Goal: Task Accomplishment & Management: Complete application form

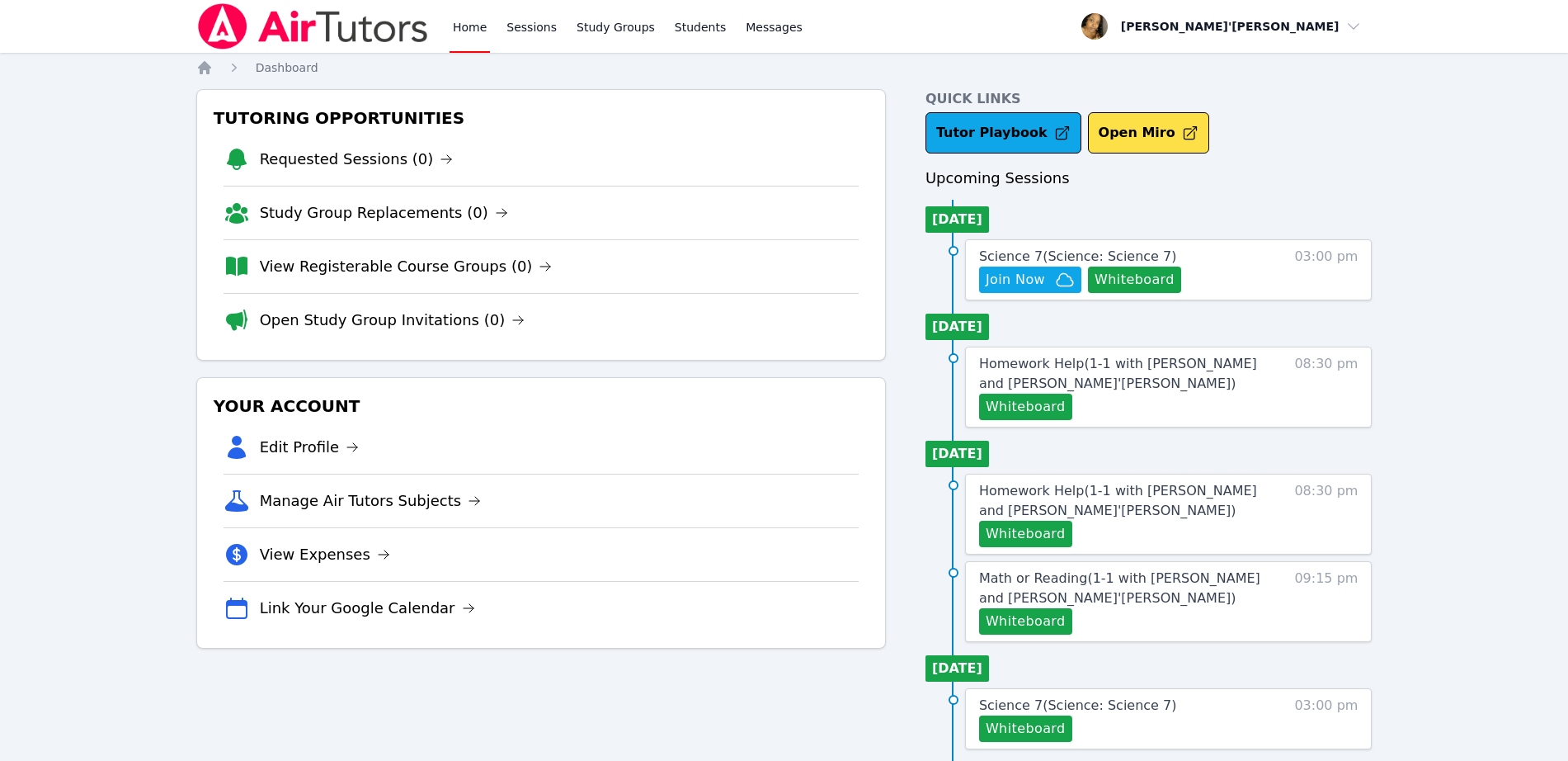
click at [469, 50] on link "Home" at bounding box center [470, 26] width 41 height 53
click at [461, 42] on link "Home" at bounding box center [470, 26] width 41 height 53
click at [463, 17] on link "Home" at bounding box center [470, 26] width 41 height 53
click at [465, 17] on link "Home" at bounding box center [470, 26] width 41 height 53
click at [1040, 278] on span "Join Now" at bounding box center [1014, 279] width 59 height 19
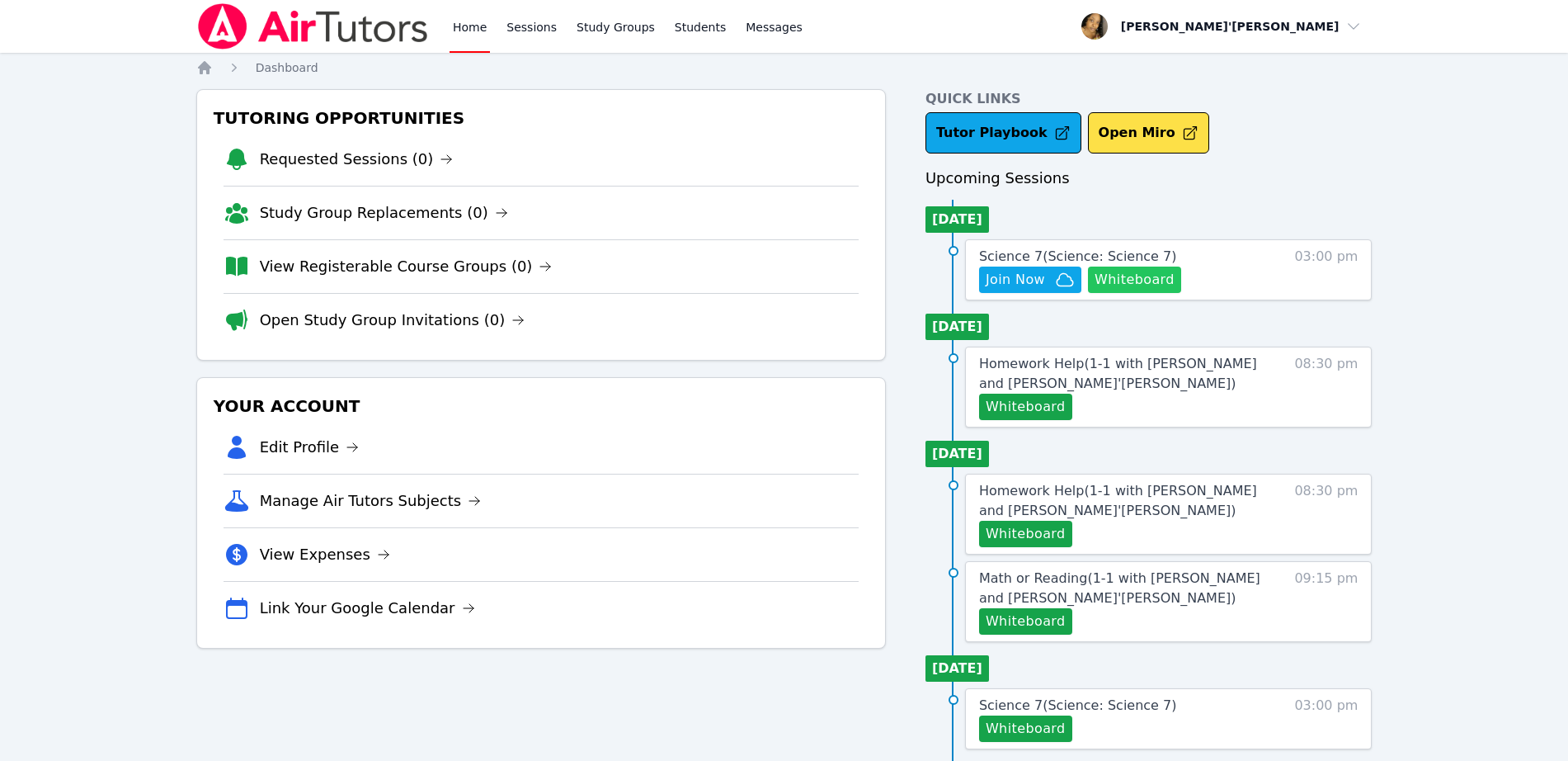
click at [1133, 278] on button "Whiteboard" at bounding box center [1134, 279] width 93 height 26
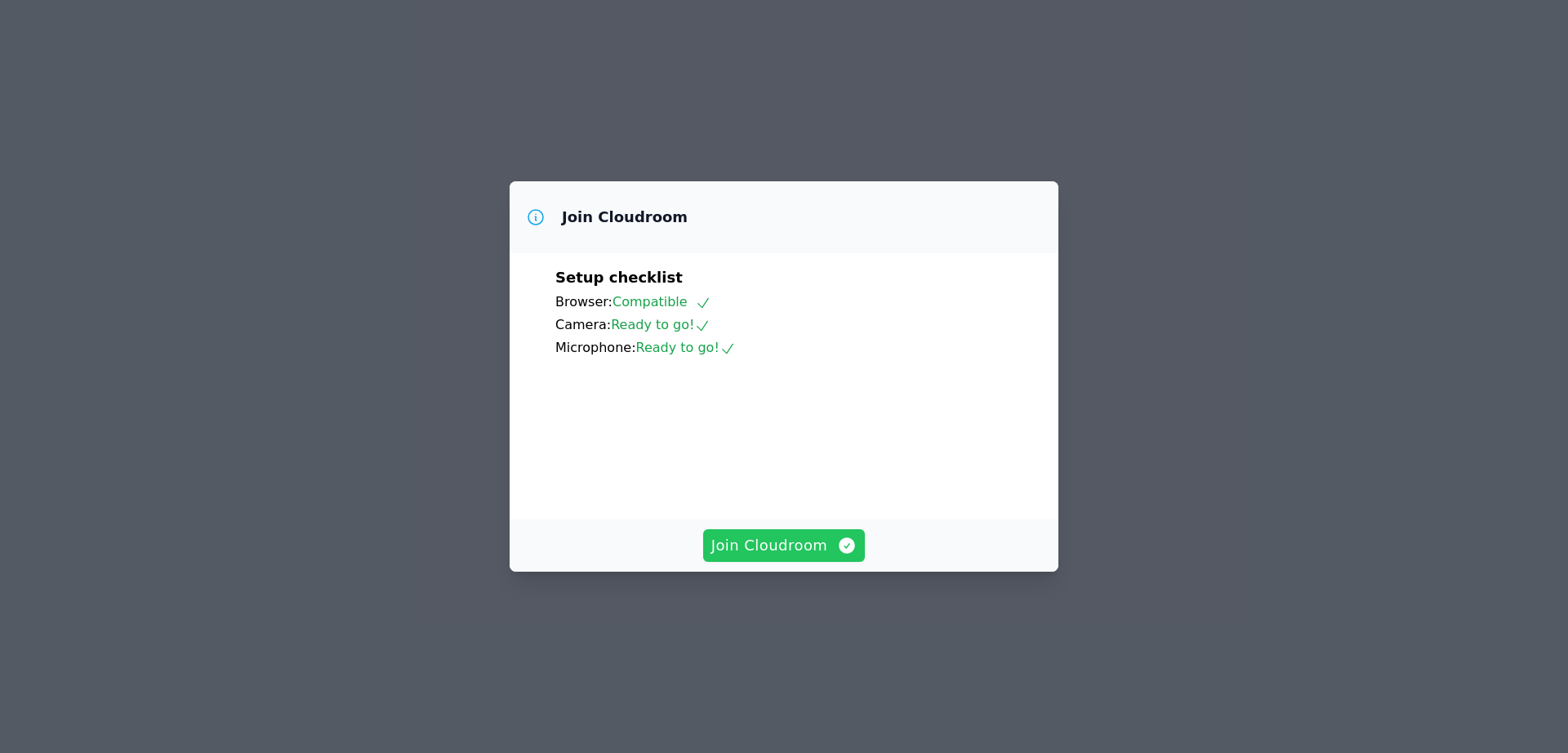
click at [795, 562] on button "Join Cloudroom" at bounding box center [785, 545] width 163 height 33
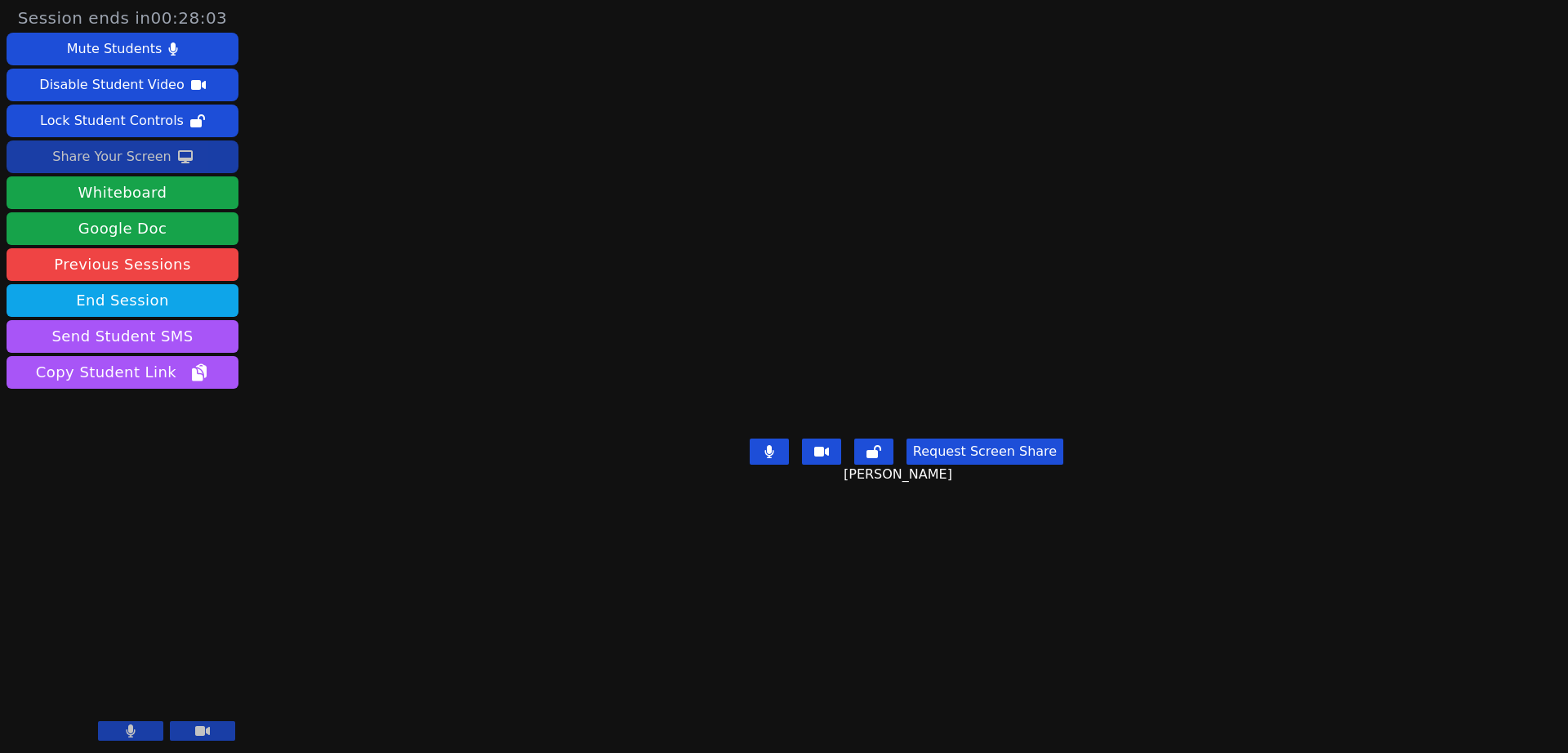
click at [211, 154] on button "Share Your Screen" at bounding box center [123, 157] width 232 height 33
click at [147, 154] on div "Share Your Screen" at bounding box center [112, 156] width 120 height 26
drag, startPoint x: 873, startPoint y: 286, endPoint x: 1146, endPoint y: 428, distance: 307.7
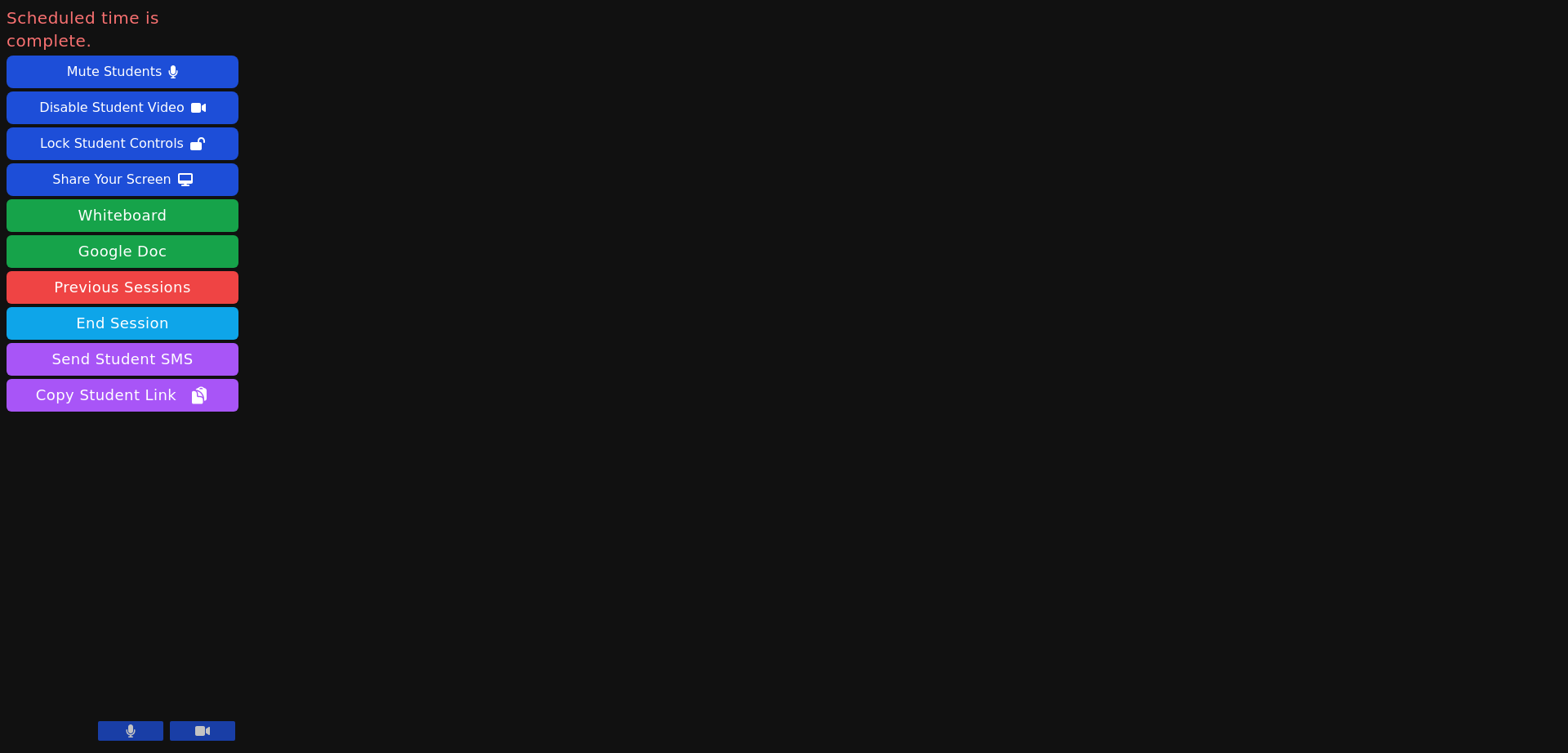
click at [353, 258] on div "Scheduled time is complete. Mute Students Disable Student Video Lock Student Co…" at bounding box center [784, 376] width 1568 height 753
click at [186, 307] on button "End Session" at bounding box center [123, 323] width 232 height 33
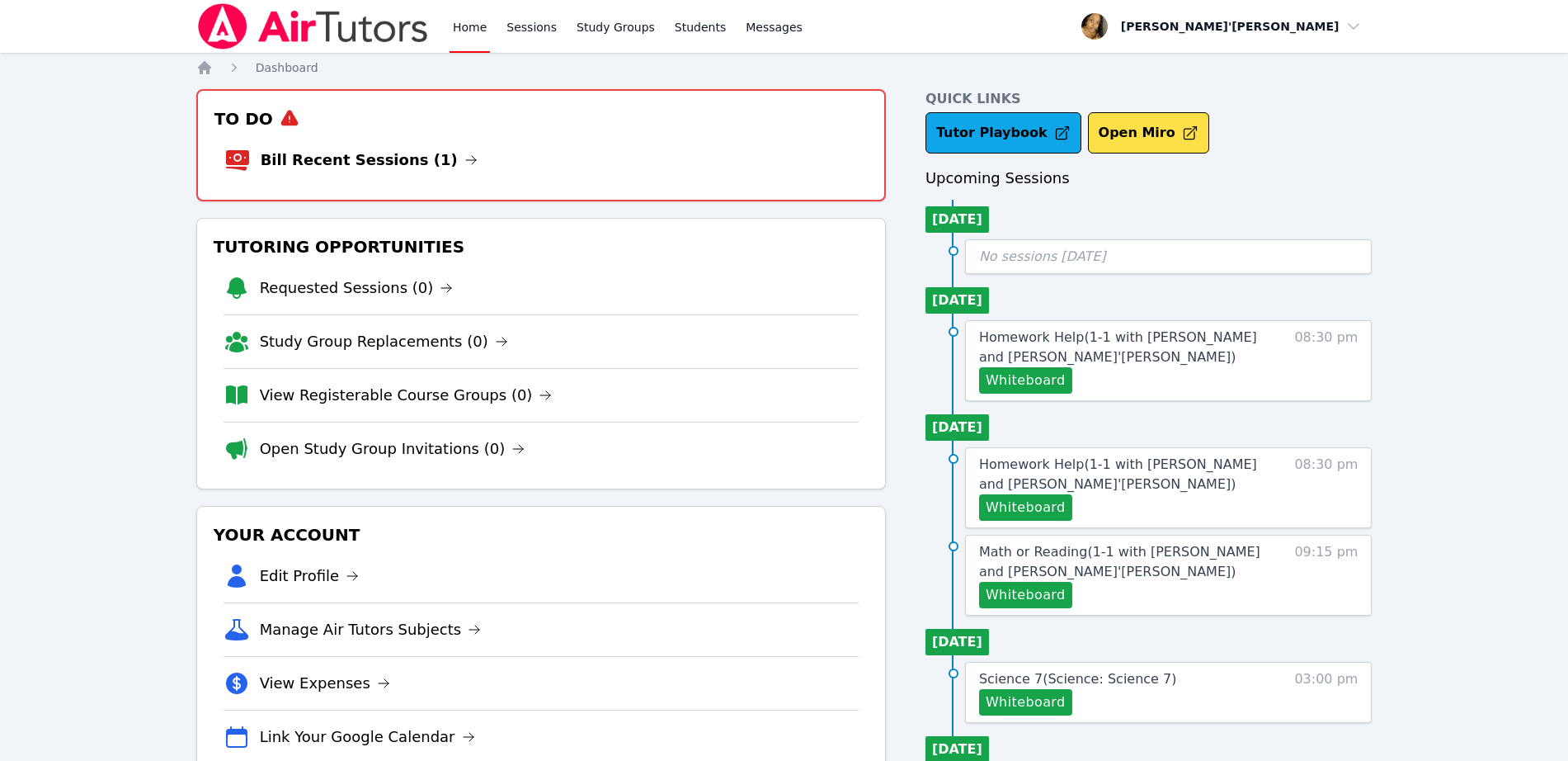
click at [479, 22] on link "Home" at bounding box center [470, 26] width 41 height 53
click at [407, 147] on li "Bill Recent Sessions (1)" at bounding box center [540, 160] width 633 height 53
click at [413, 176] on li "Bill Recent Sessions (1)" at bounding box center [540, 160] width 633 height 53
click at [357, 165] on link "Bill Recent Sessions (1)" at bounding box center [369, 161] width 217 height 23
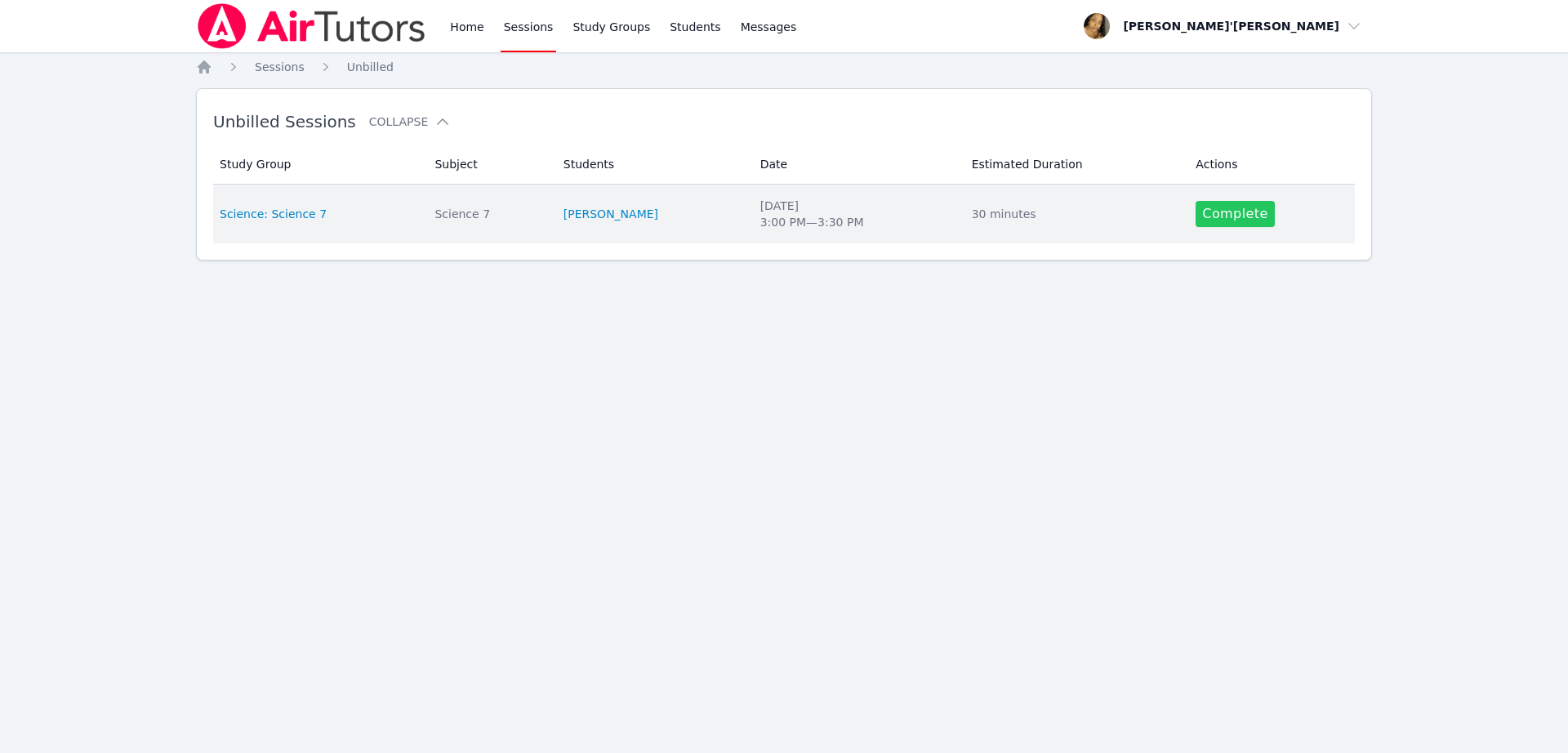
click at [1201, 215] on link "Complete" at bounding box center [1235, 213] width 78 height 26
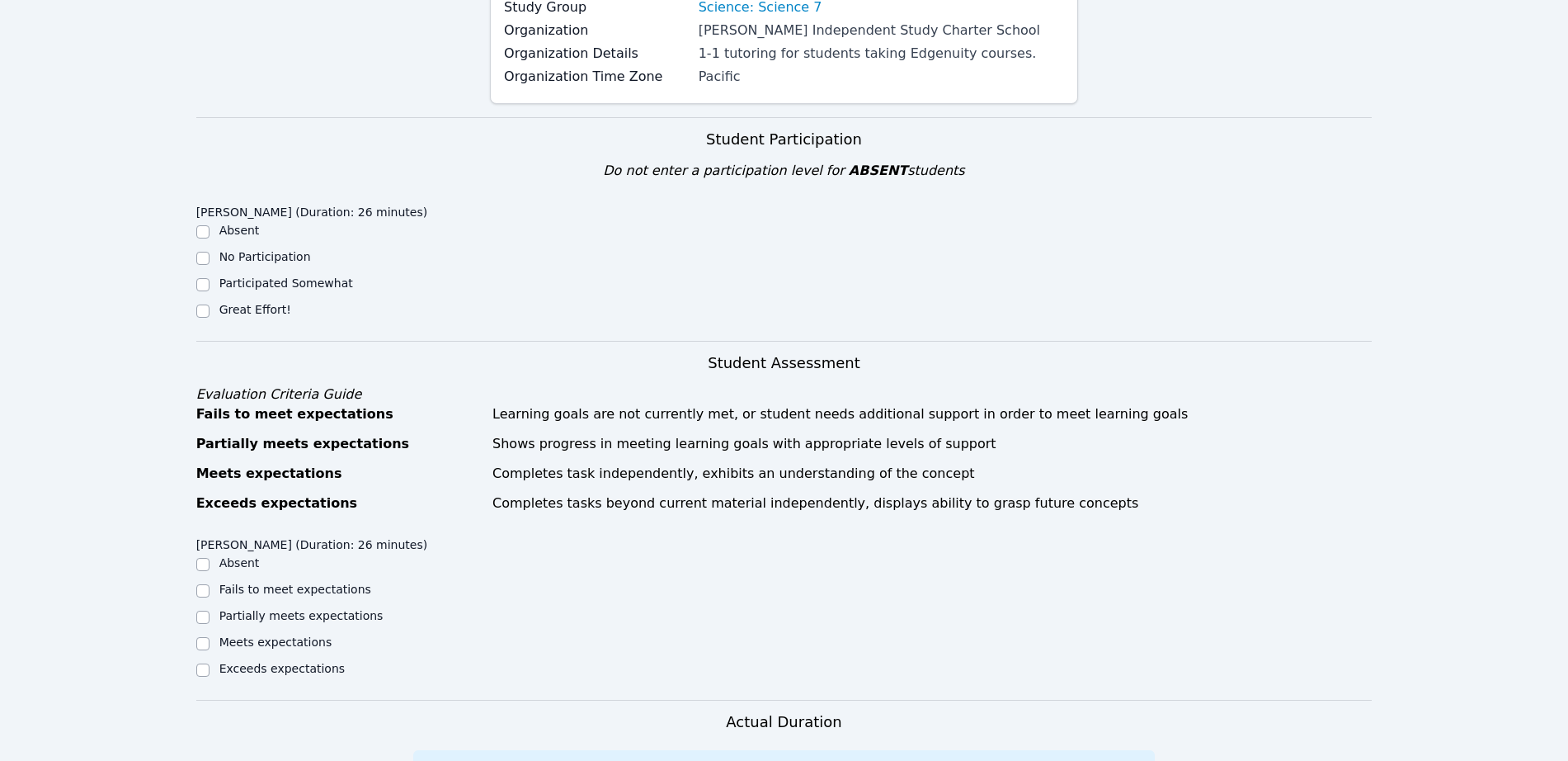
scroll to position [413, 0]
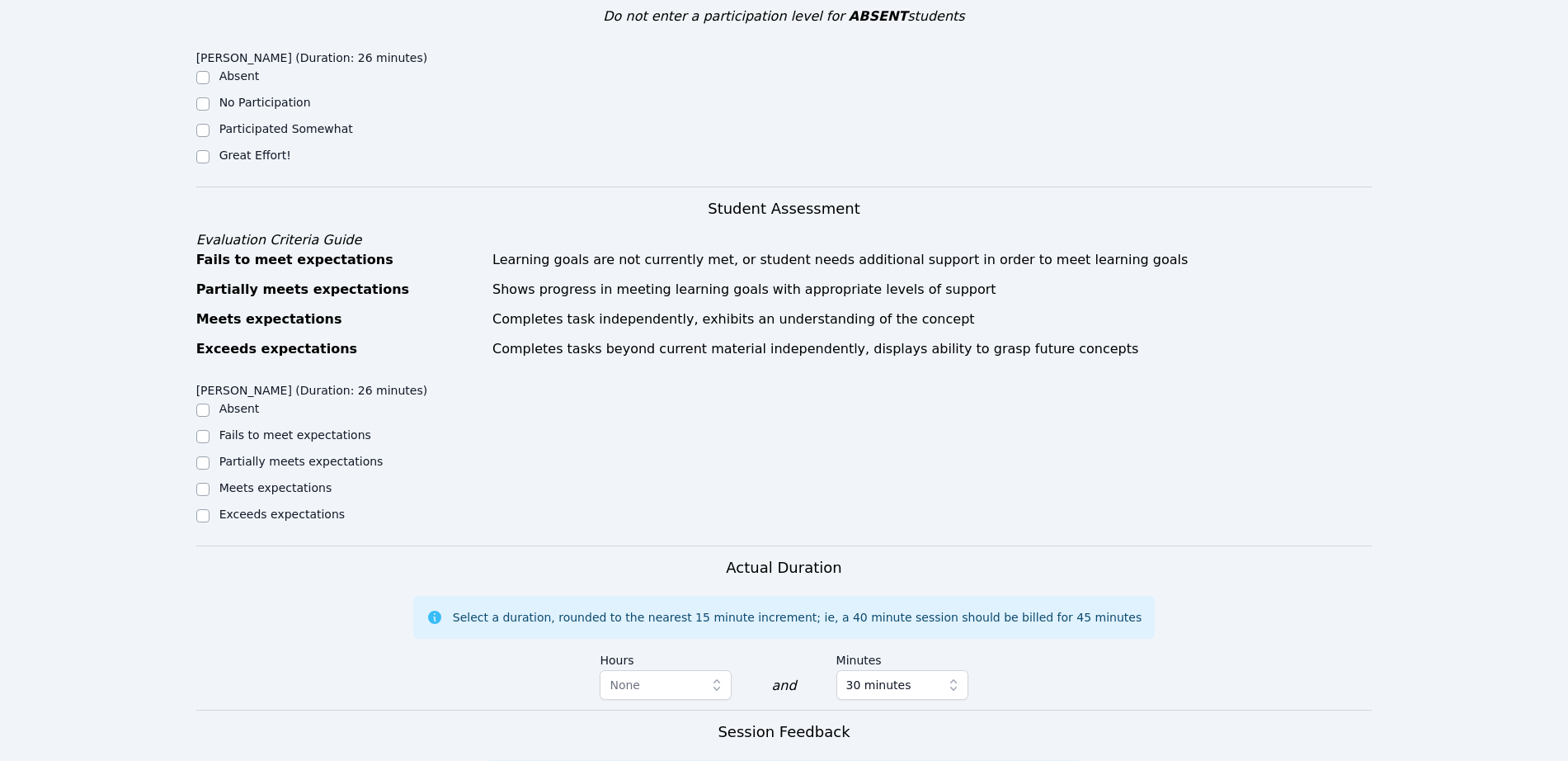
click at [233, 149] on label "Great Effort!" at bounding box center [255, 156] width 72 height 14
click at [210, 150] on input "Great Effort!" at bounding box center [203, 157] width 14 height 14
checkbox input "true"
click at [236, 486] on label "Meets expectations" at bounding box center [276, 487] width 113 height 14
click at [210, 486] on input "Meets expectations" at bounding box center [203, 489] width 14 height 14
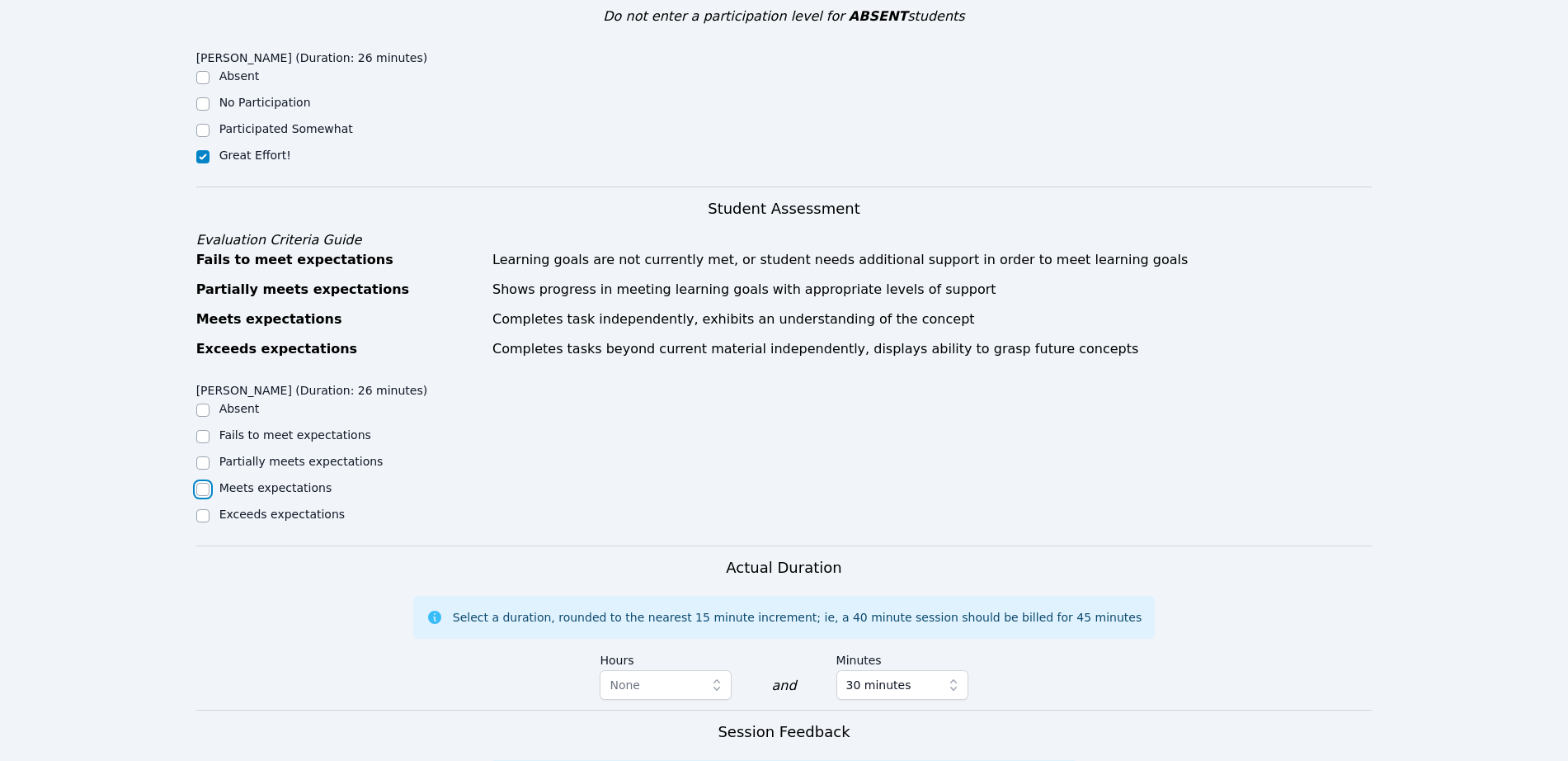
checkbox input "true"
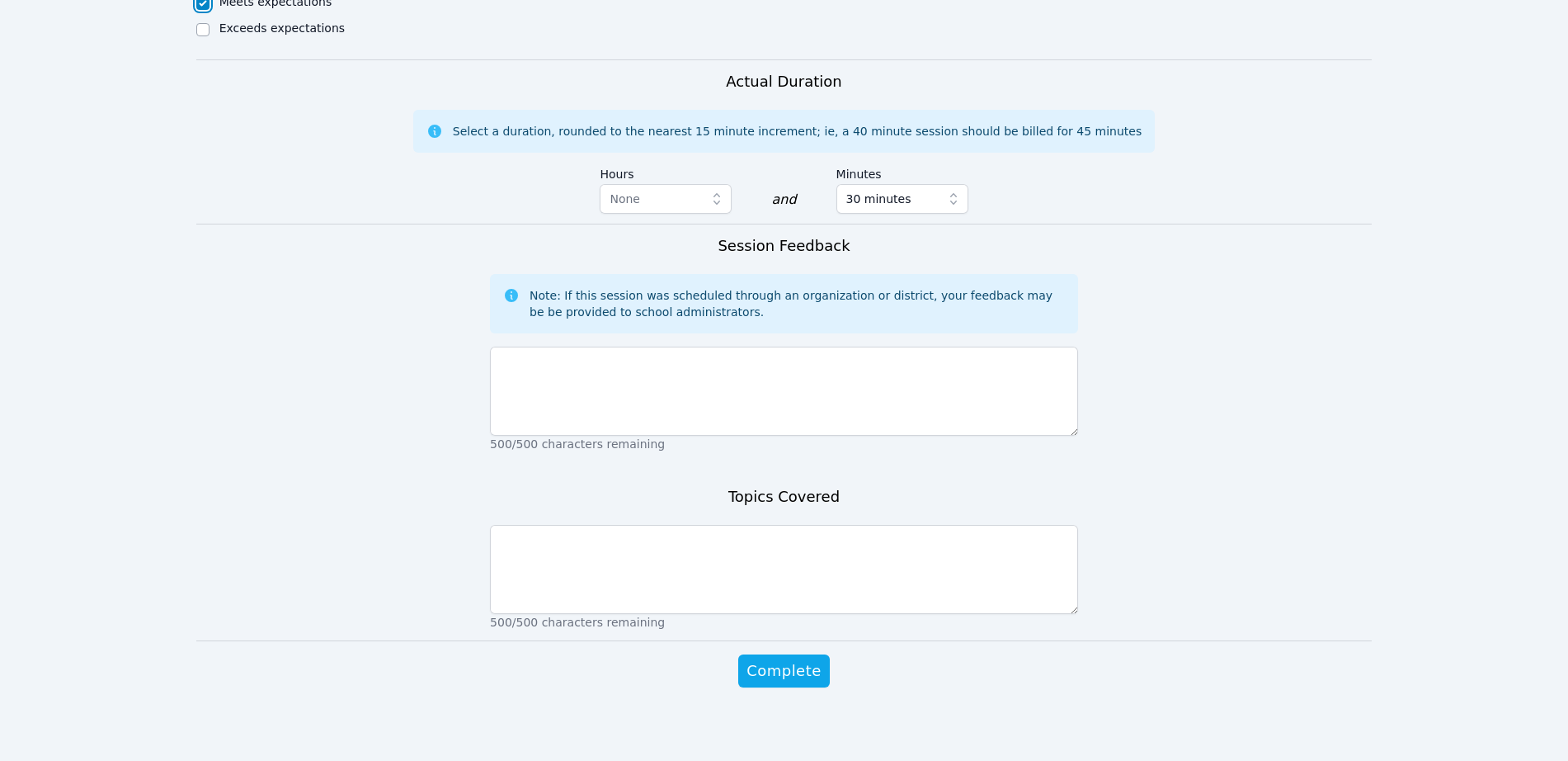
scroll to position [904, 0]
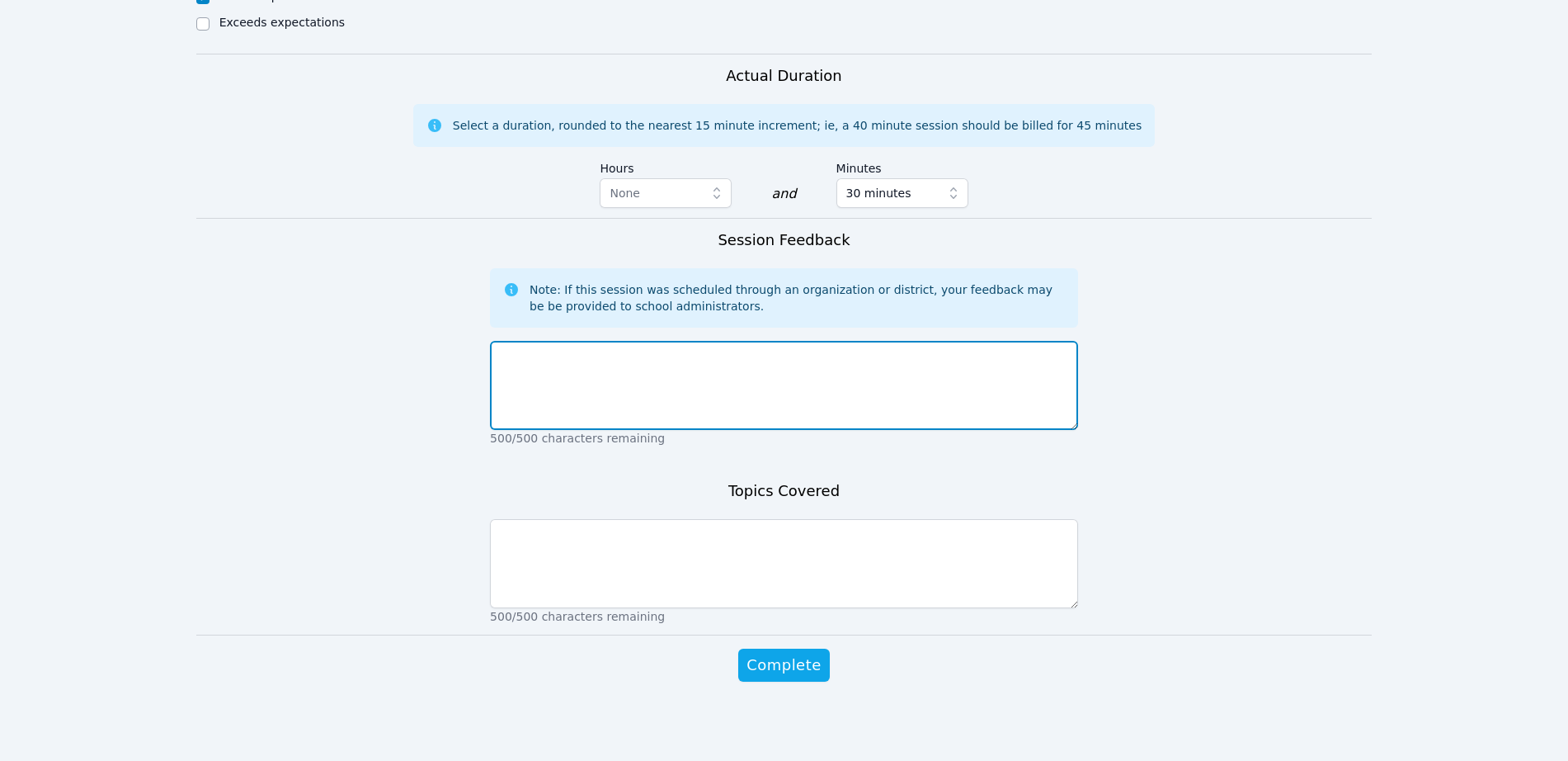
click at [637, 388] on textarea at bounding box center [784, 385] width 588 height 89
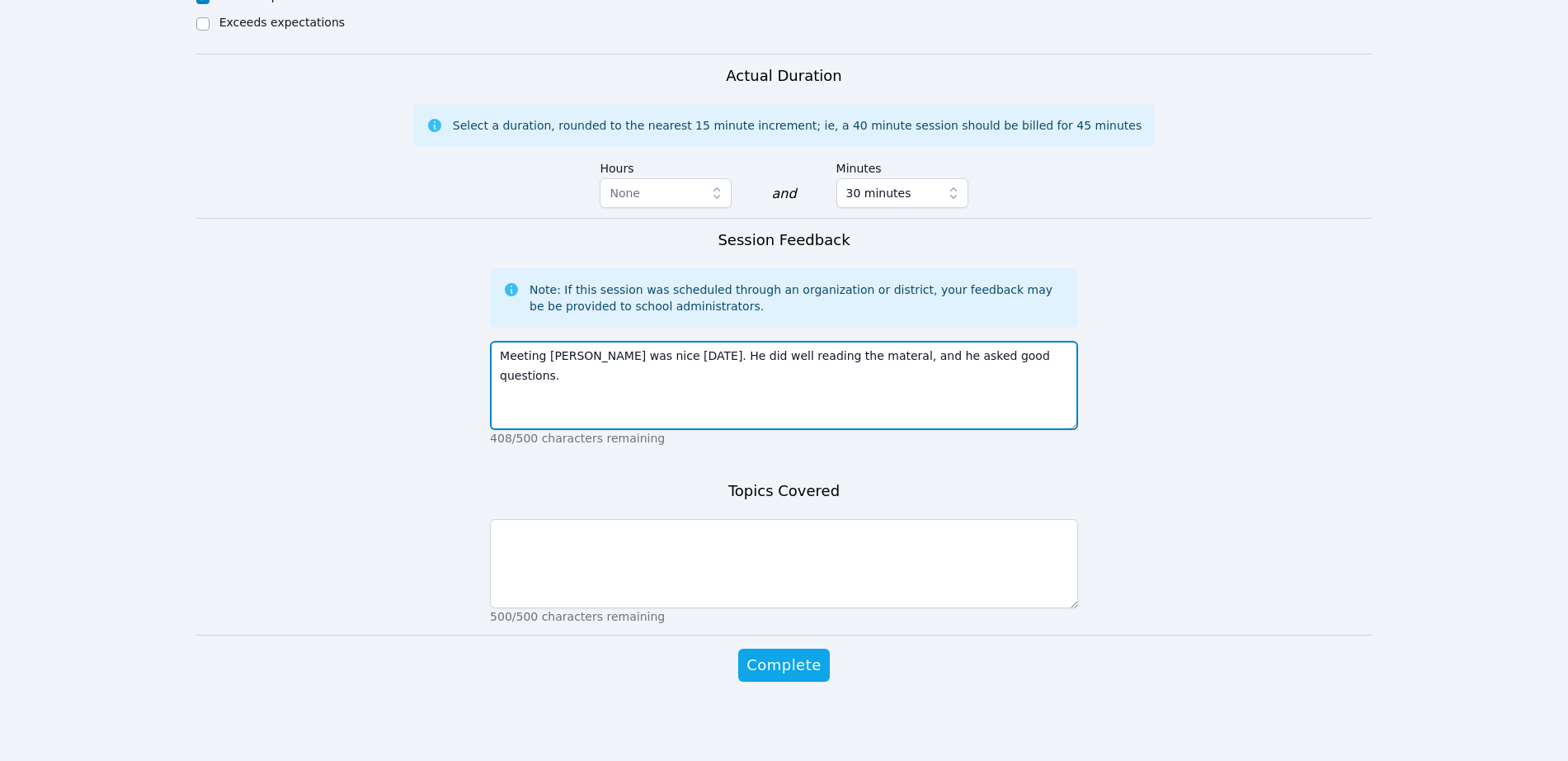
type textarea "Meeting Hayden was nice today. He did well reading the materal, and he asked go…"
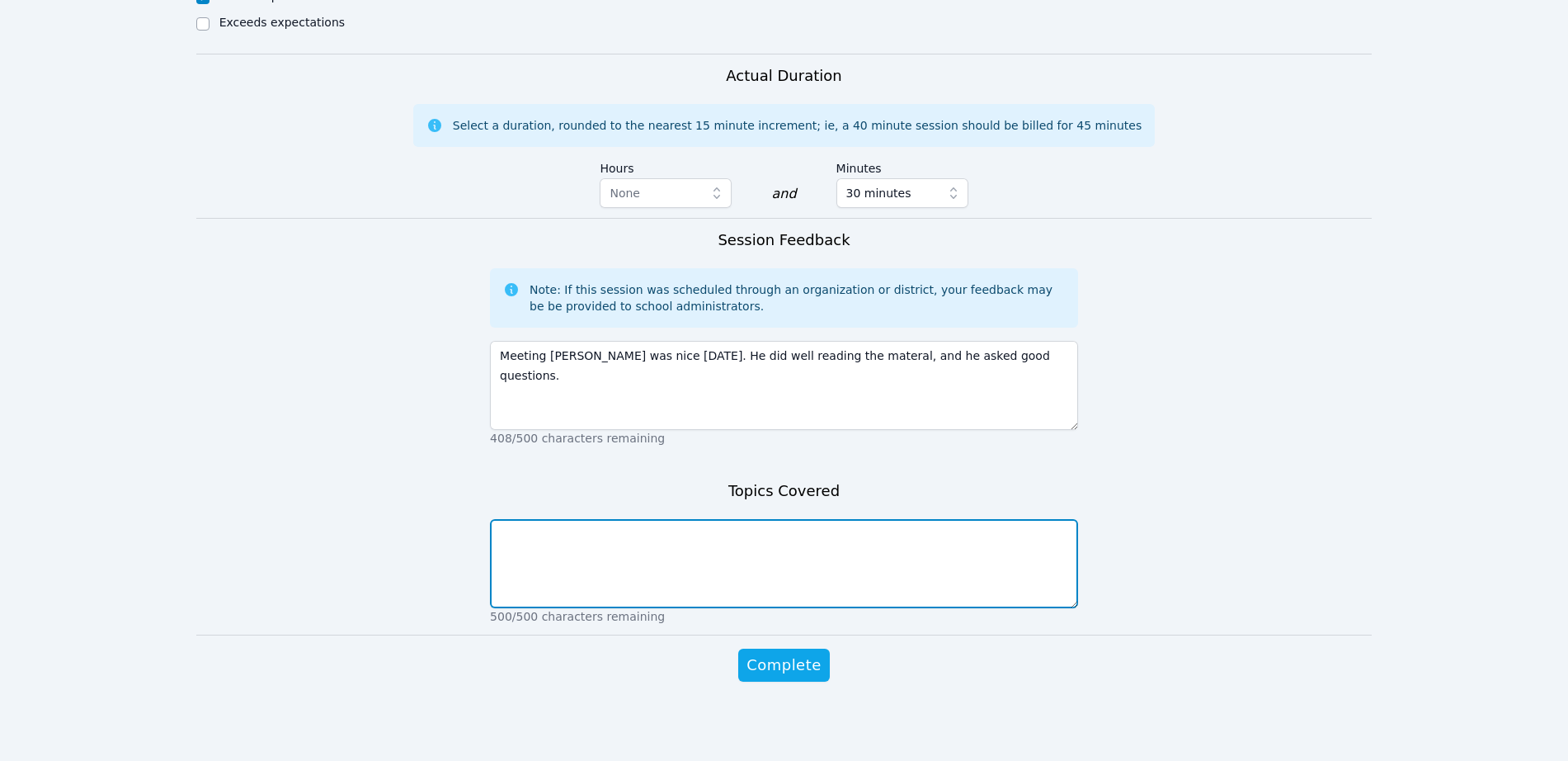
click at [622, 536] on textarea at bounding box center [784, 564] width 588 height 89
type textarea "electron orbitals"
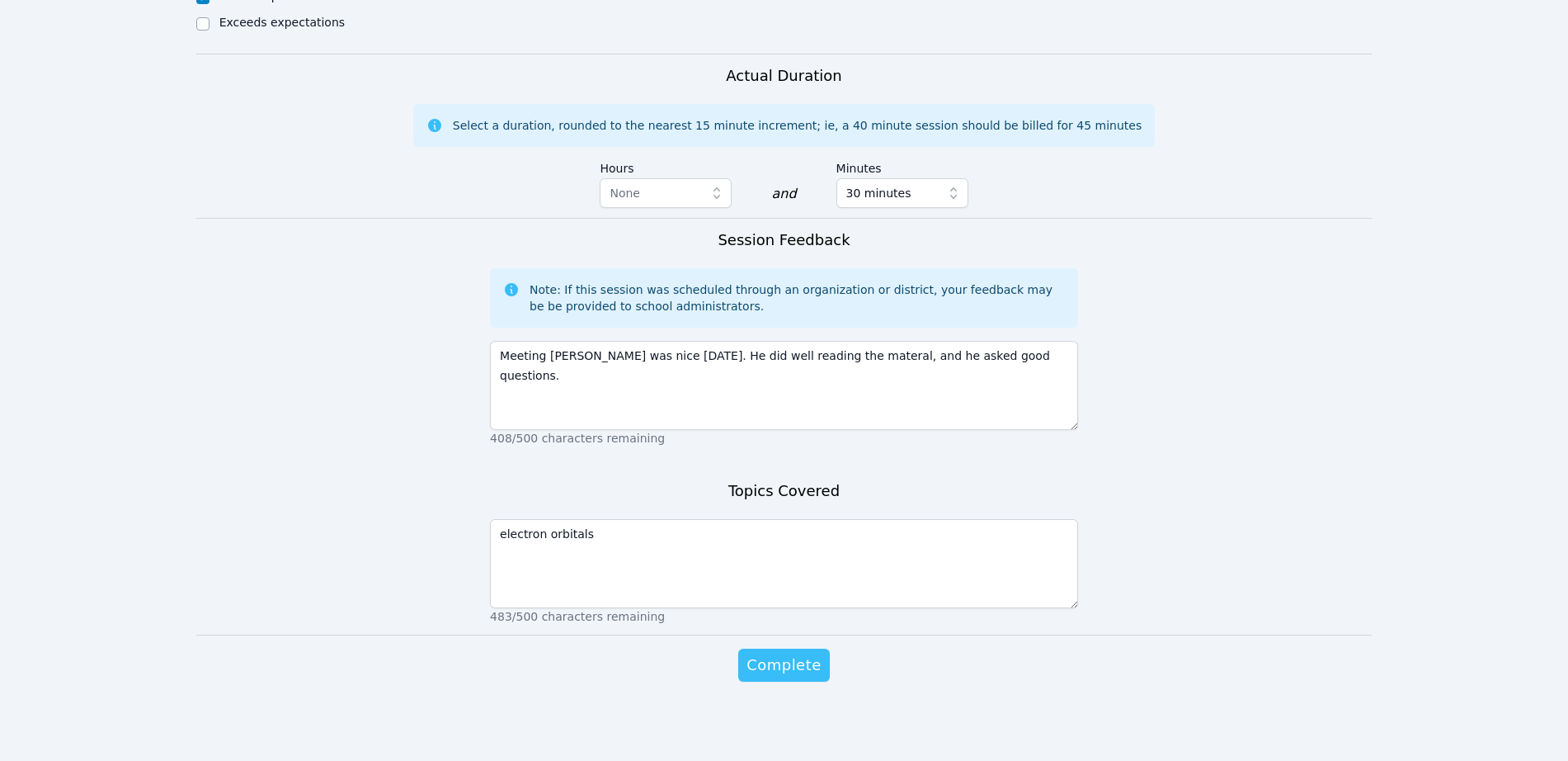
click at [761, 649] on button "Complete" at bounding box center [784, 665] width 91 height 33
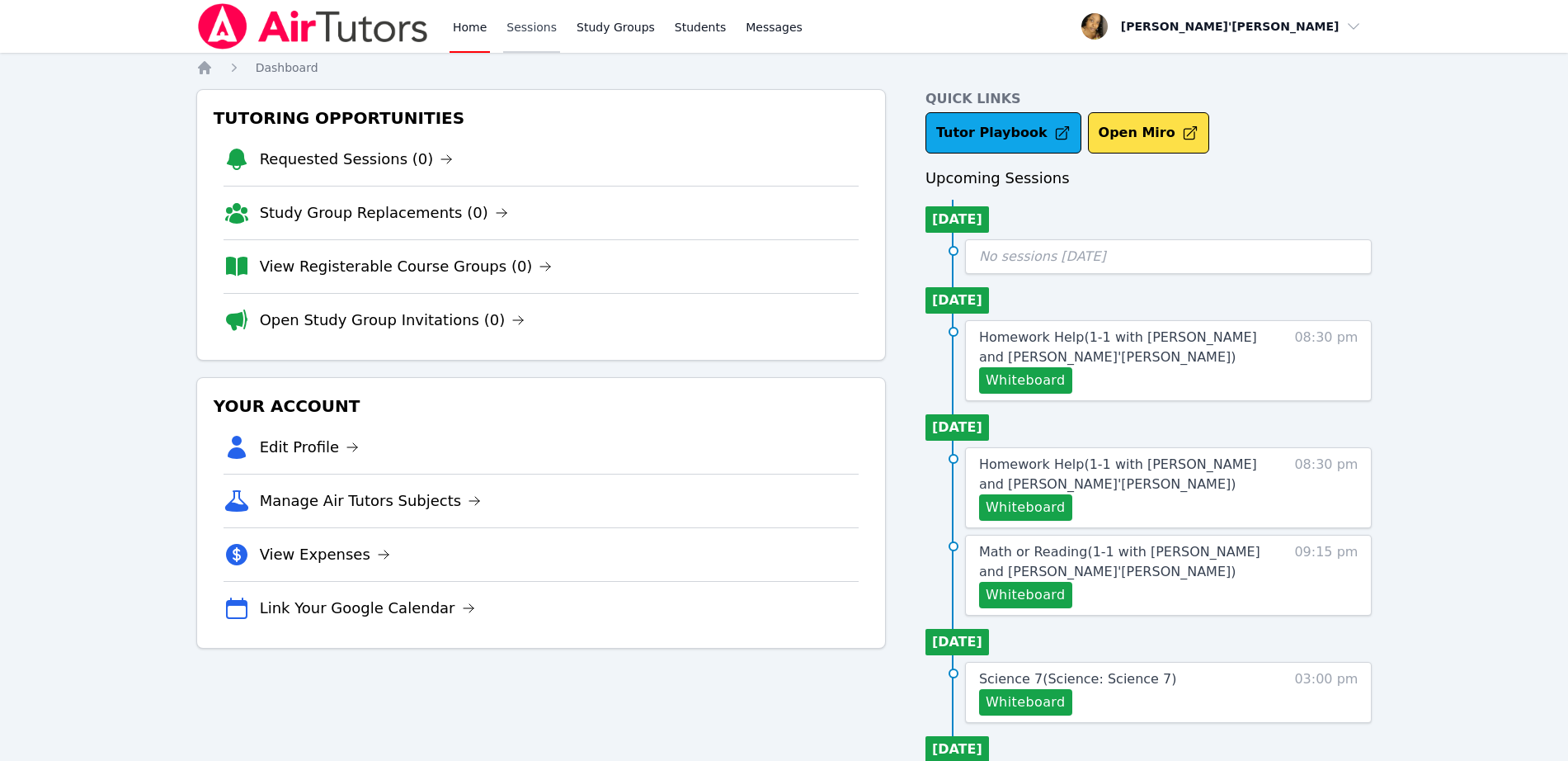
click at [515, 26] on link "Sessions" at bounding box center [531, 26] width 57 height 53
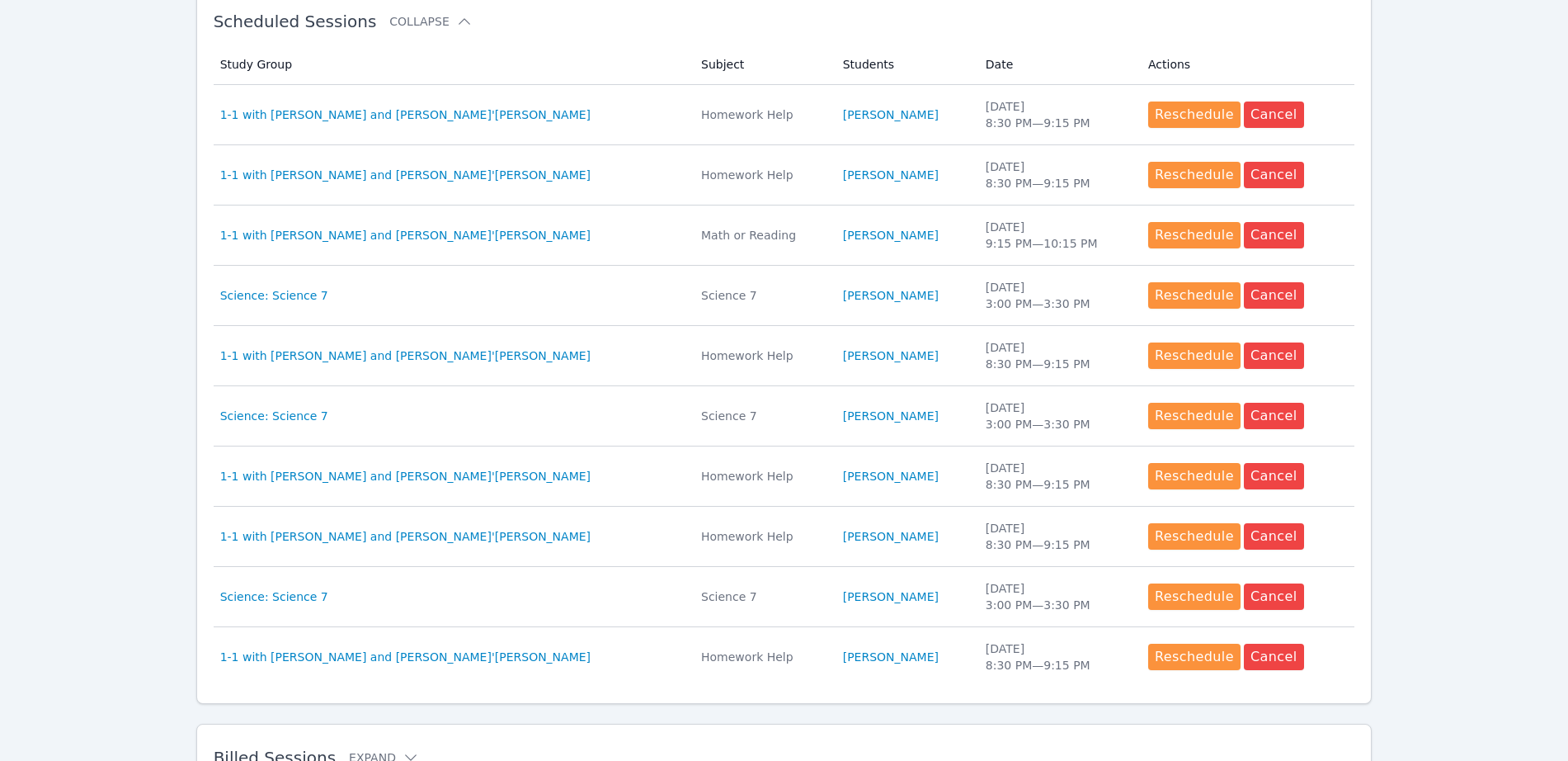
scroll to position [612, 0]
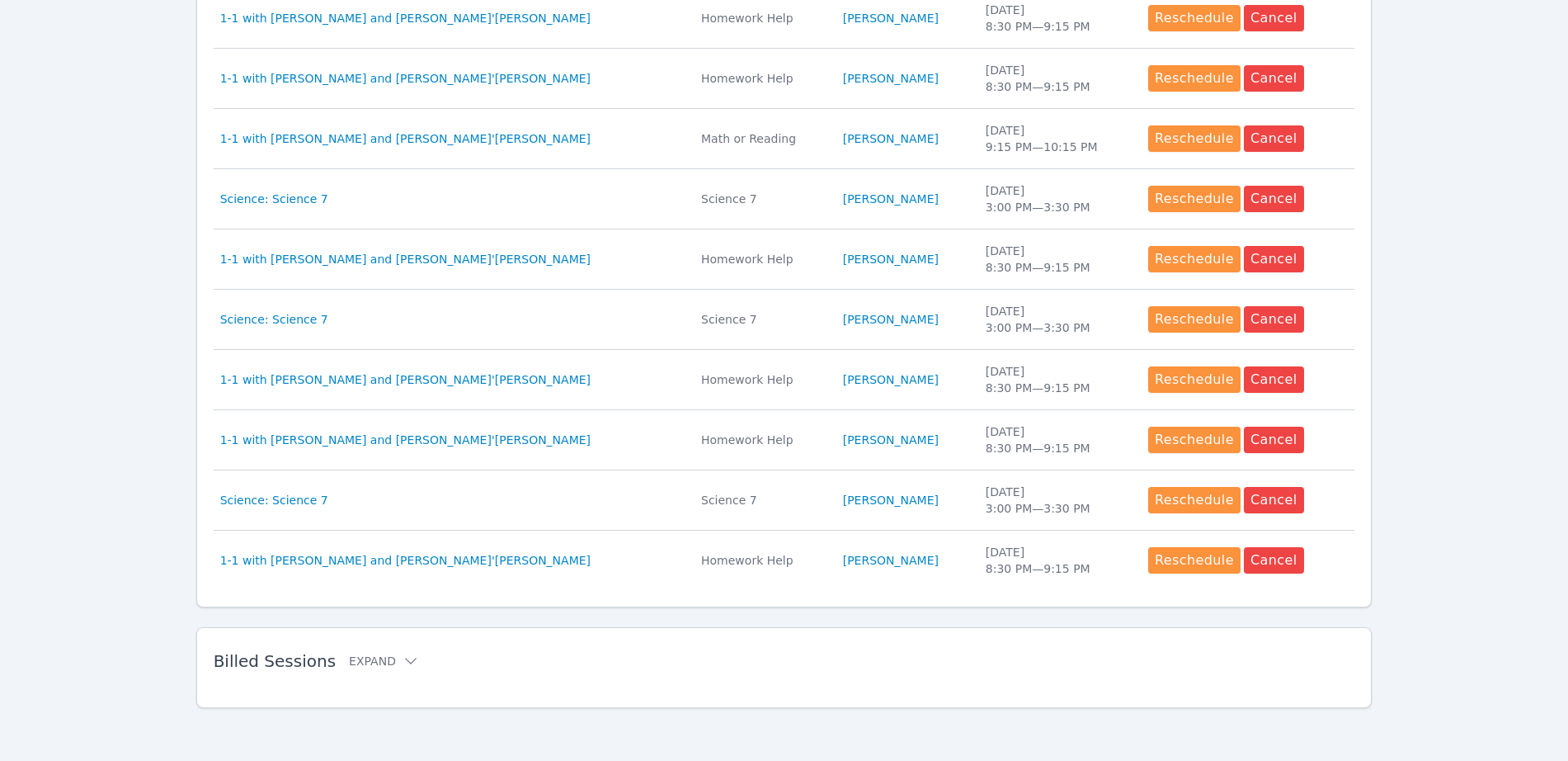
click at [367, 676] on div "Billed Sessions Expand" at bounding box center [758, 660] width 1089 height 46
click at [355, 655] on button "Expand" at bounding box center [384, 660] width 71 height 16
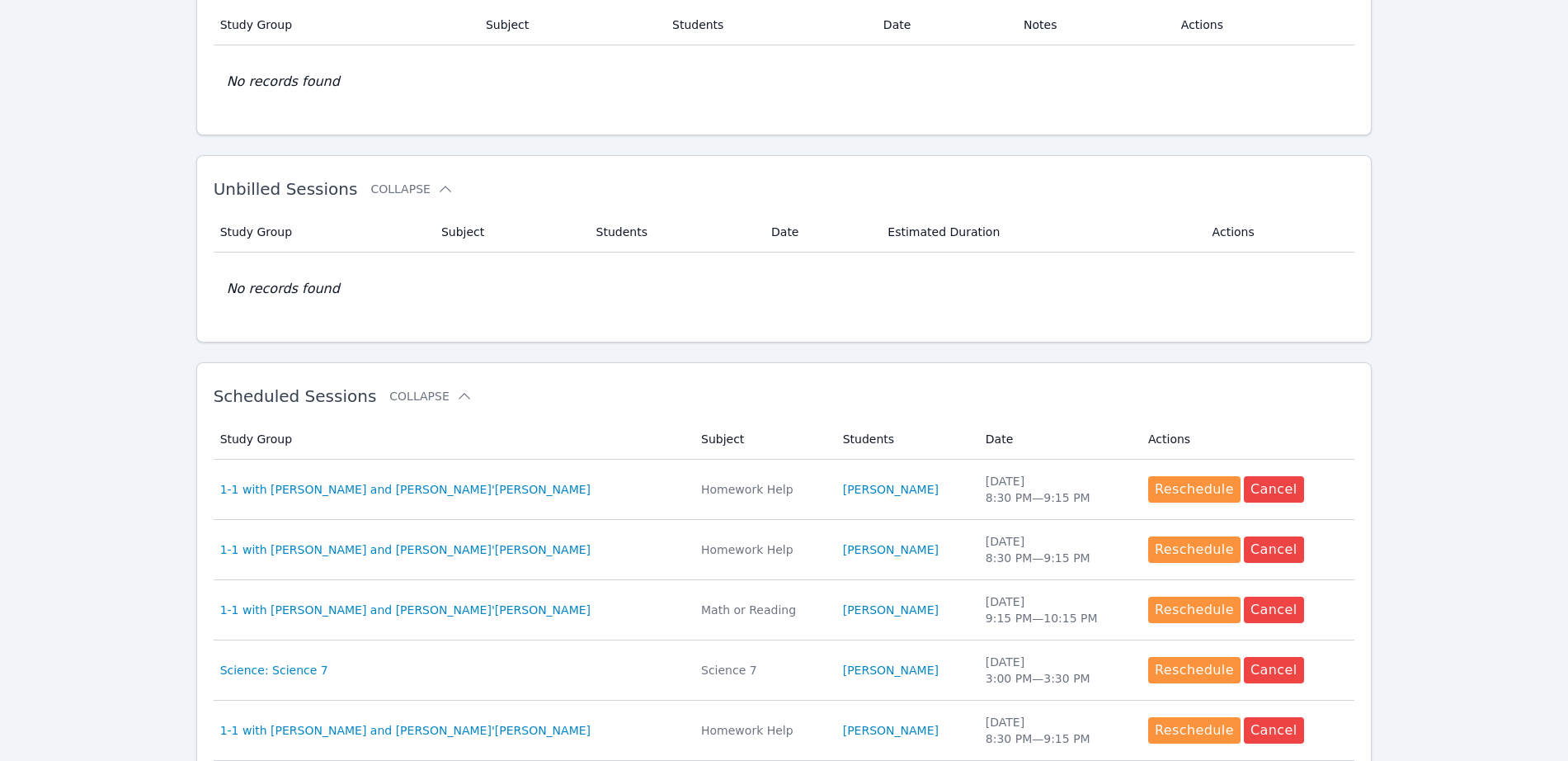
scroll to position [0, 0]
